Goal: Information Seeking & Learning: Learn about a topic

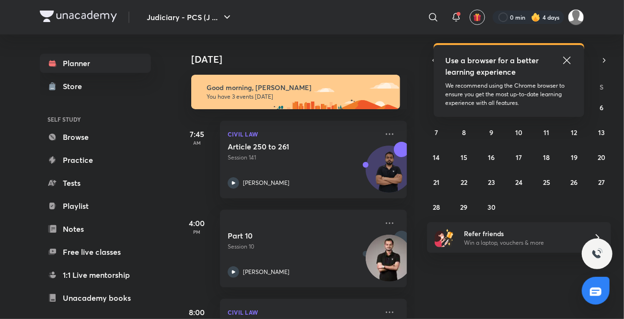
click at [51, 248] on icon at bounding box center [52, 252] width 10 height 10
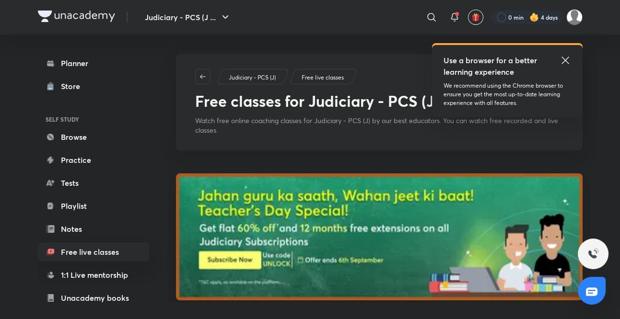
click at [567, 61] on icon at bounding box center [564, 60] width 11 height 11
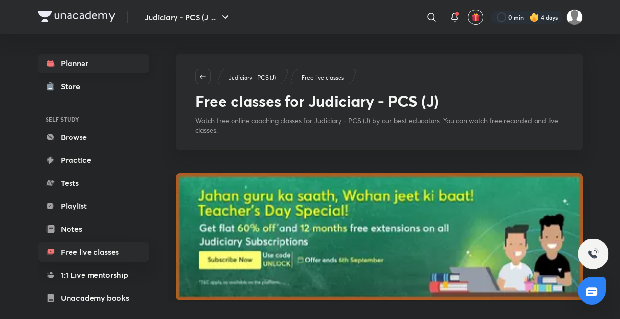
click at [78, 70] on link "Planner" at bounding box center [93, 63] width 111 height 19
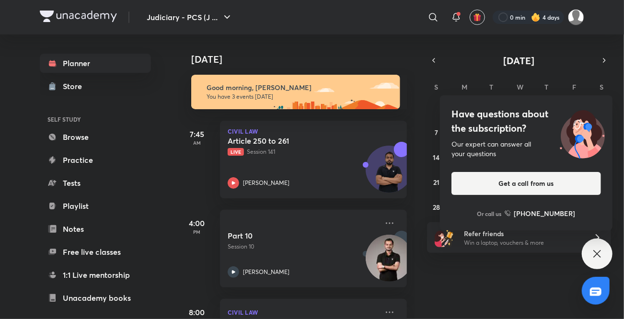
click at [597, 251] on icon at bounding box center [596, 253] width 11 height 11
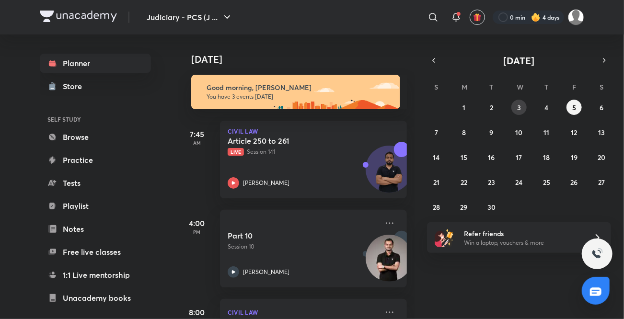
click at [520, 112] on button "3" at bounding box center [518, 107] width 15 height 15
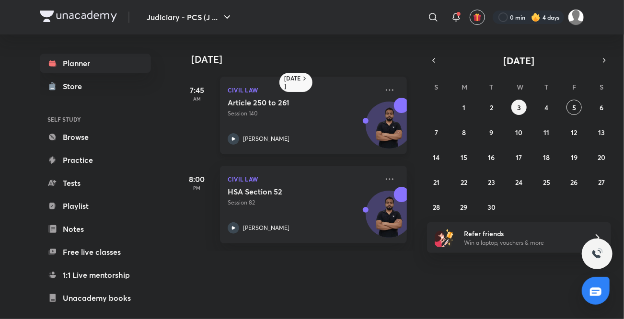
click at [229, 140] on icon at bounding box center [233, 138] width 11 height 11
